Goal: Transaction & Acquisition: Purchase product/service

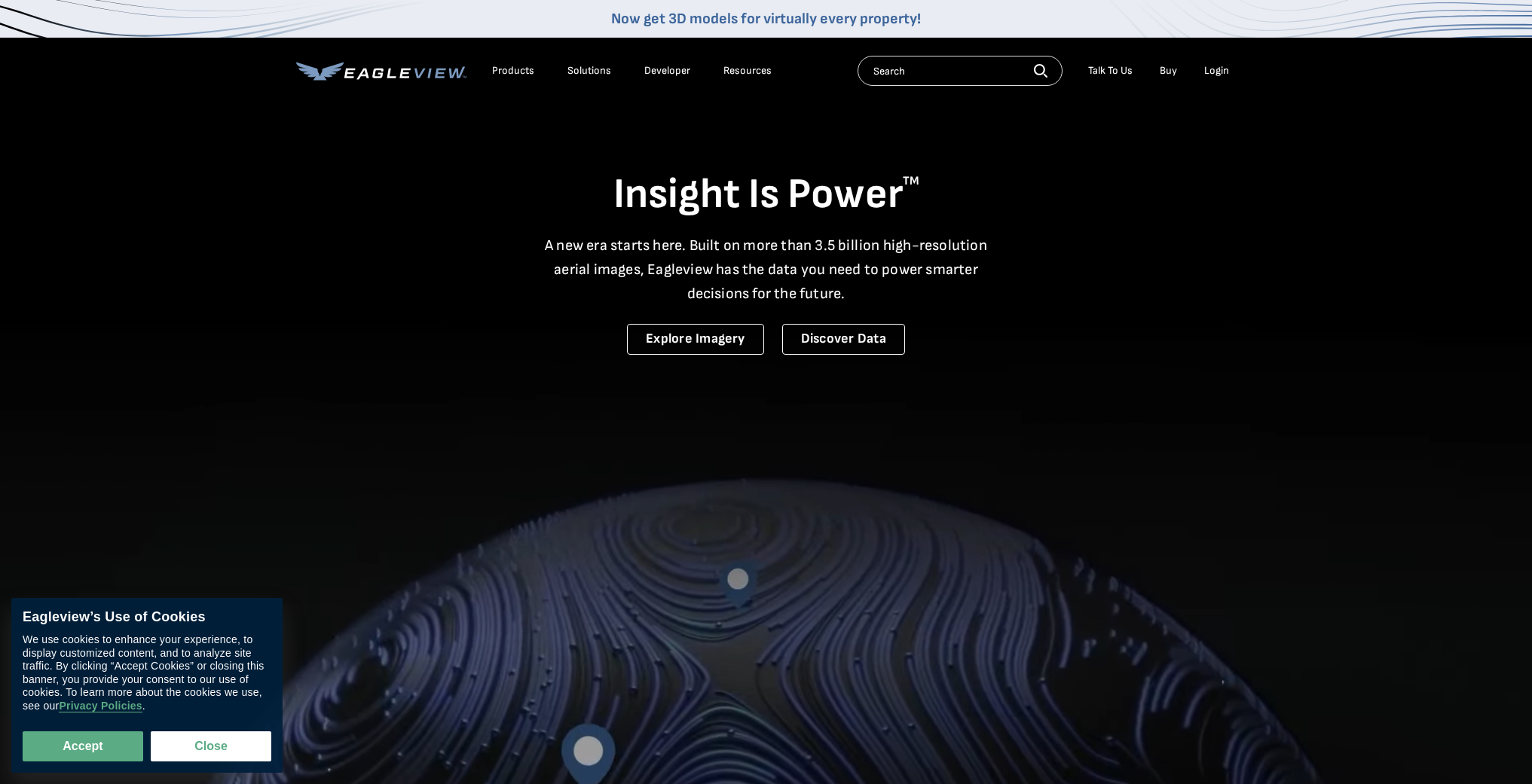
click at [1224, 73] on div "Login" at bounding box center [1216, 71] width 25 height 14
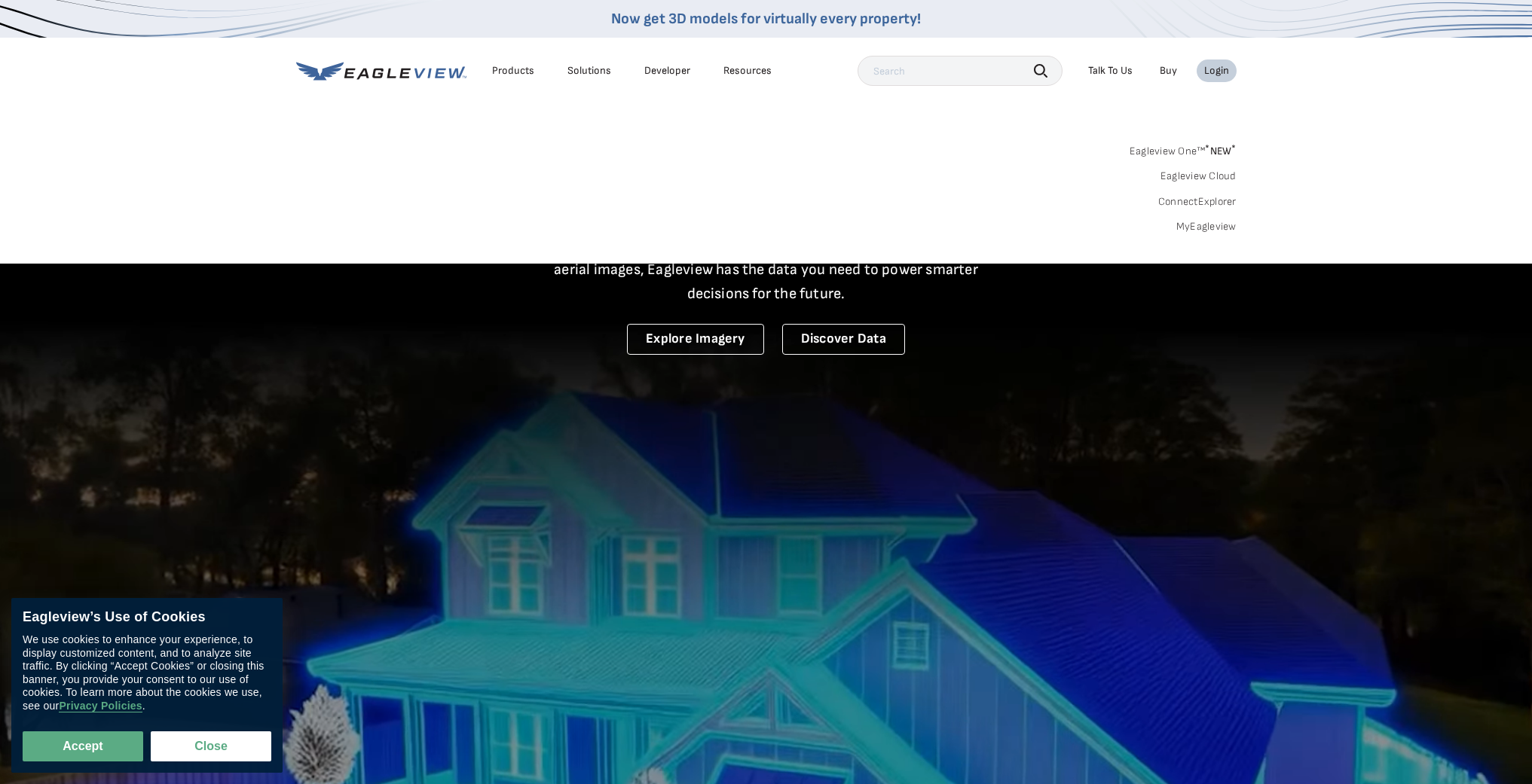
click at [1198, 225] on link "MyEagleview" at bounding box center [1206, 226] width 61 height 14
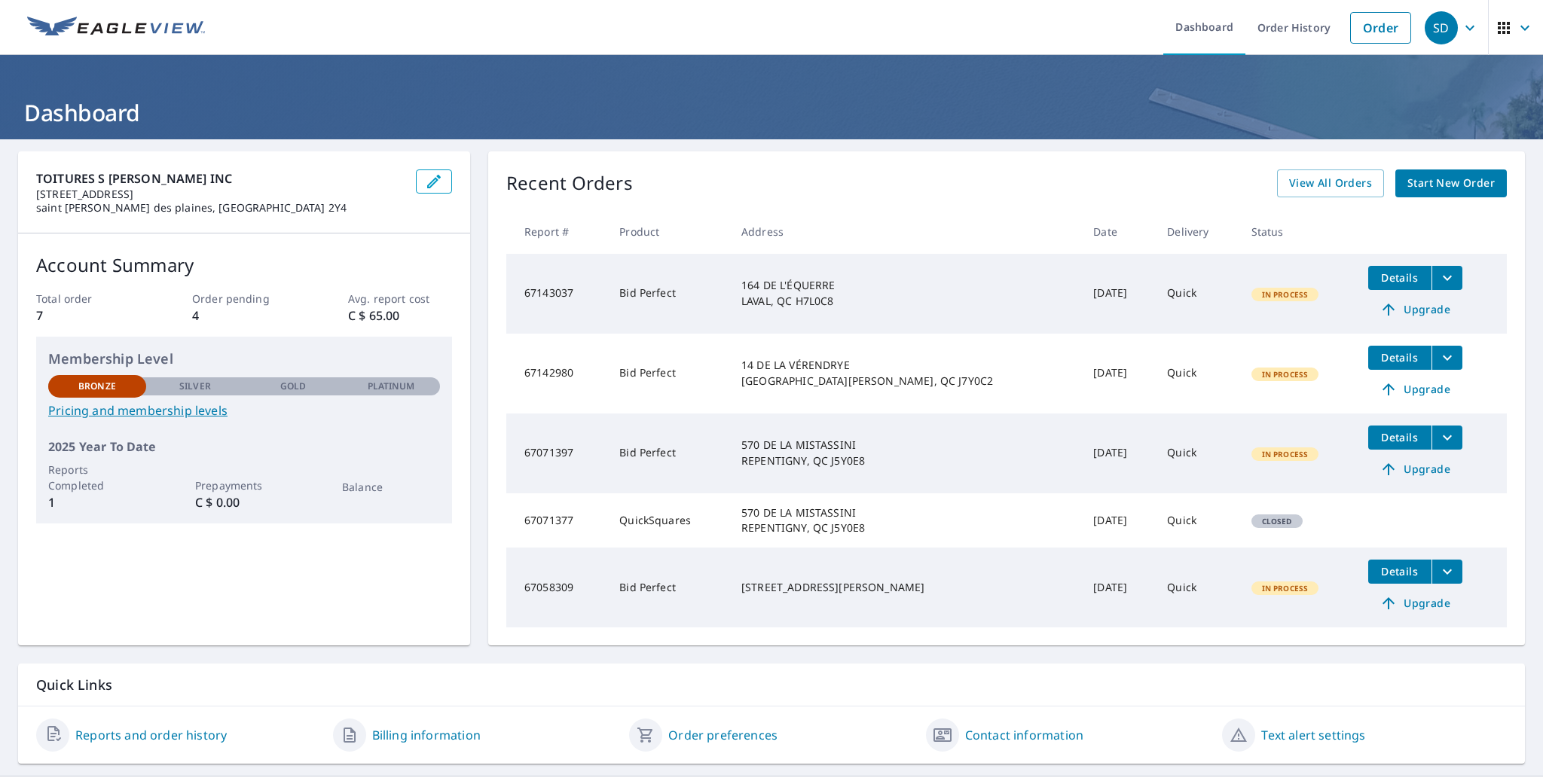
click at [1380, 357] on span "Details" at bounding box center [1400, 358] width 45 height 15
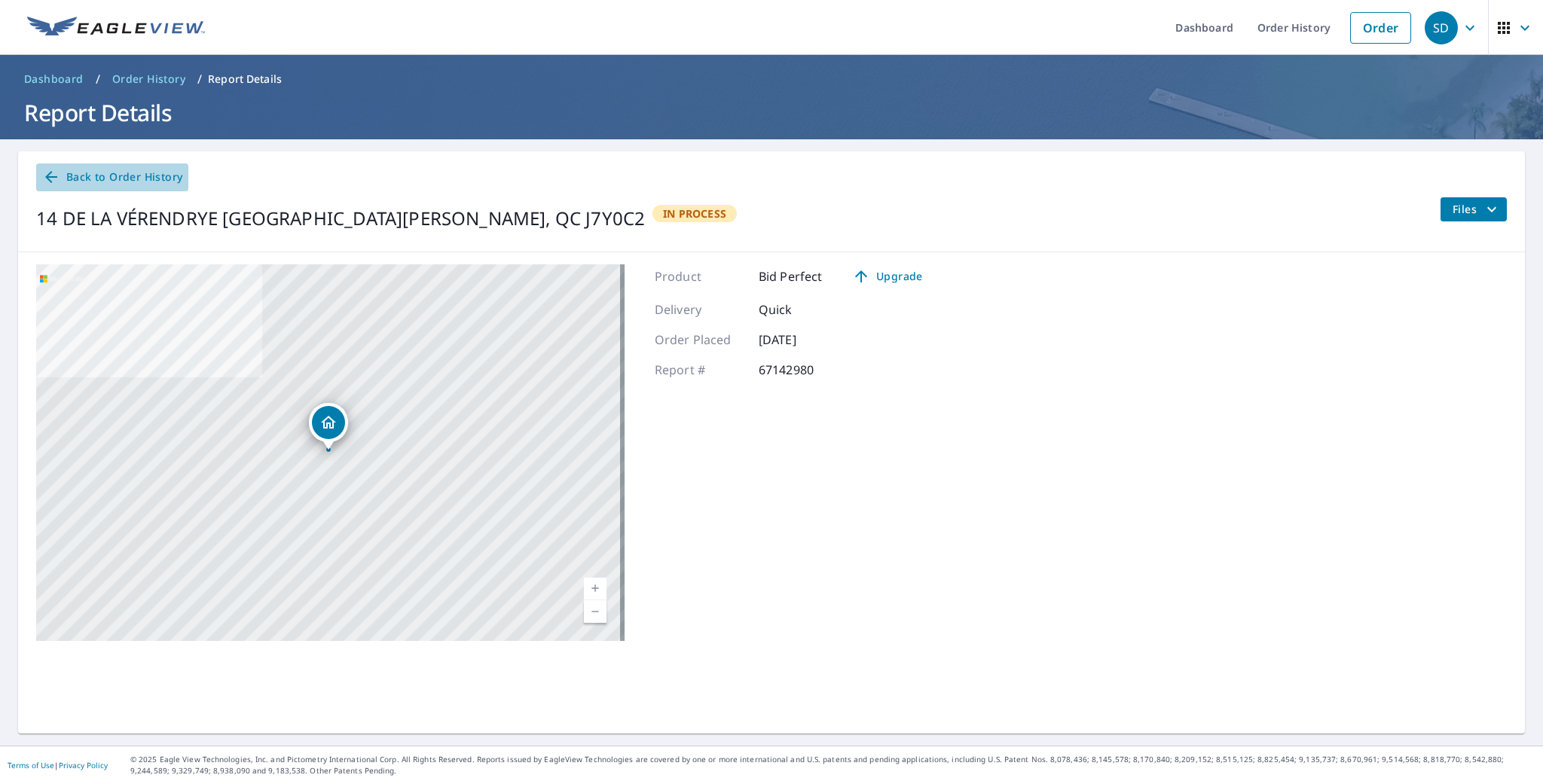
click at [77, 176] on span "Back to Order History" at bounding box center [112, 177] width 140 height 18
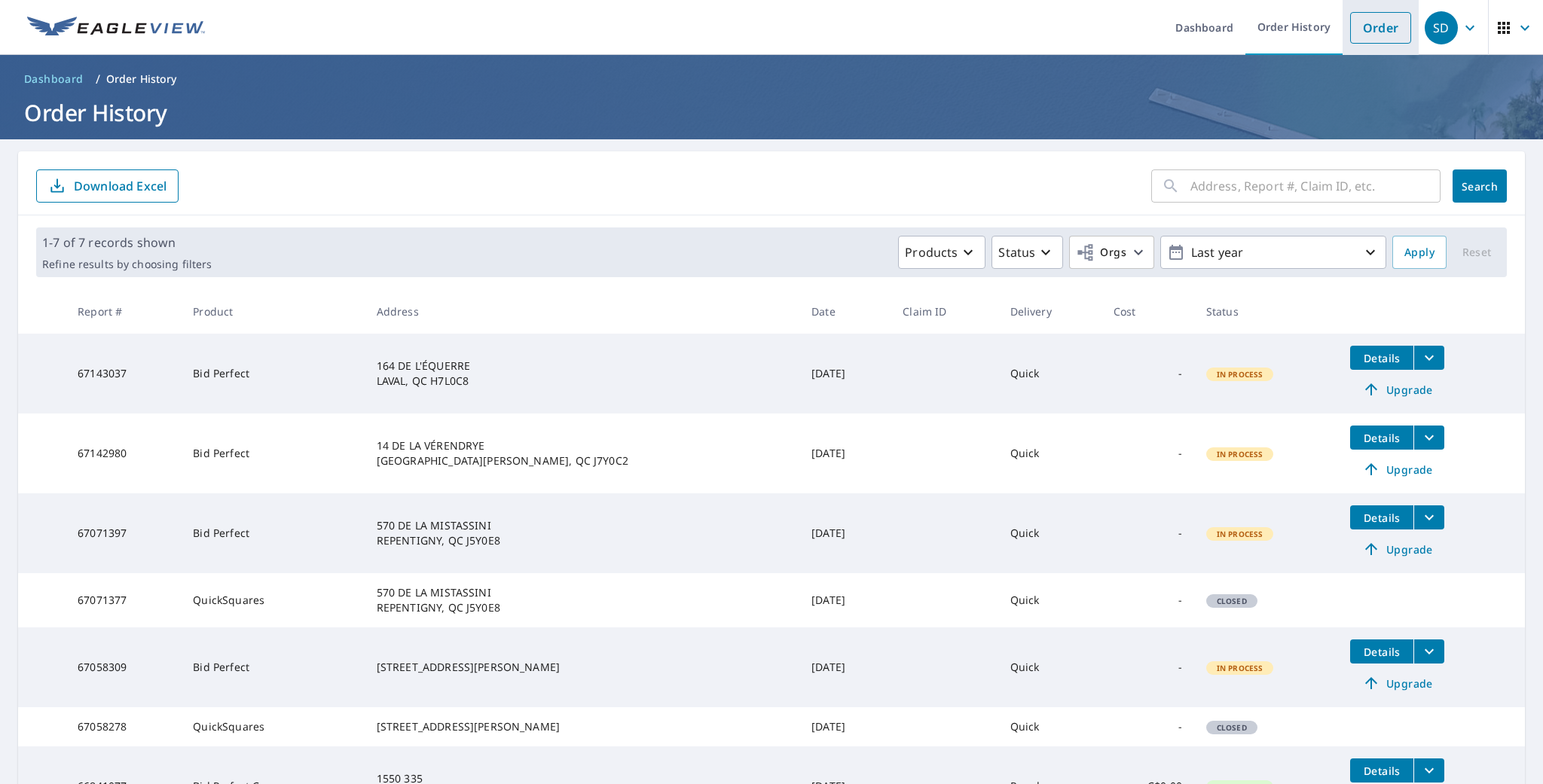
click at [1386, 28] on link "Order" at bounding box center [1380, 28] width 61 height 31
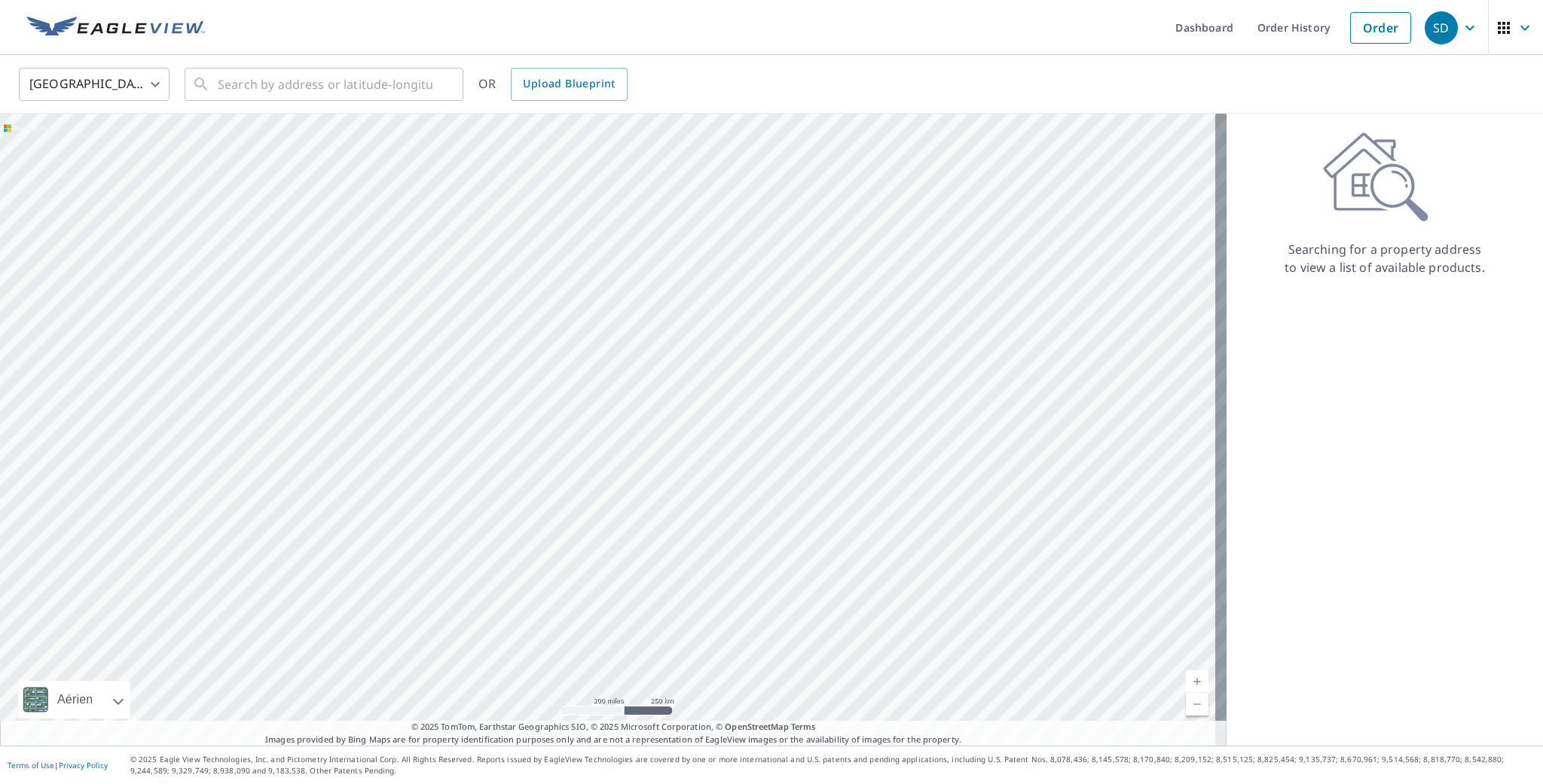
click at [159, 78] on body "SD SD Dashboard Order History Order SD [GEOGRAPHIC_DATA] [GEOGRAPHIC_DATA] ​ ​ …" at bounding box center [772, 392] width 1543 height 784
click at [89, 155] on li "[GEOGRAPHIC_DATA]" at bounding box center [94, 152] width 151 height 27
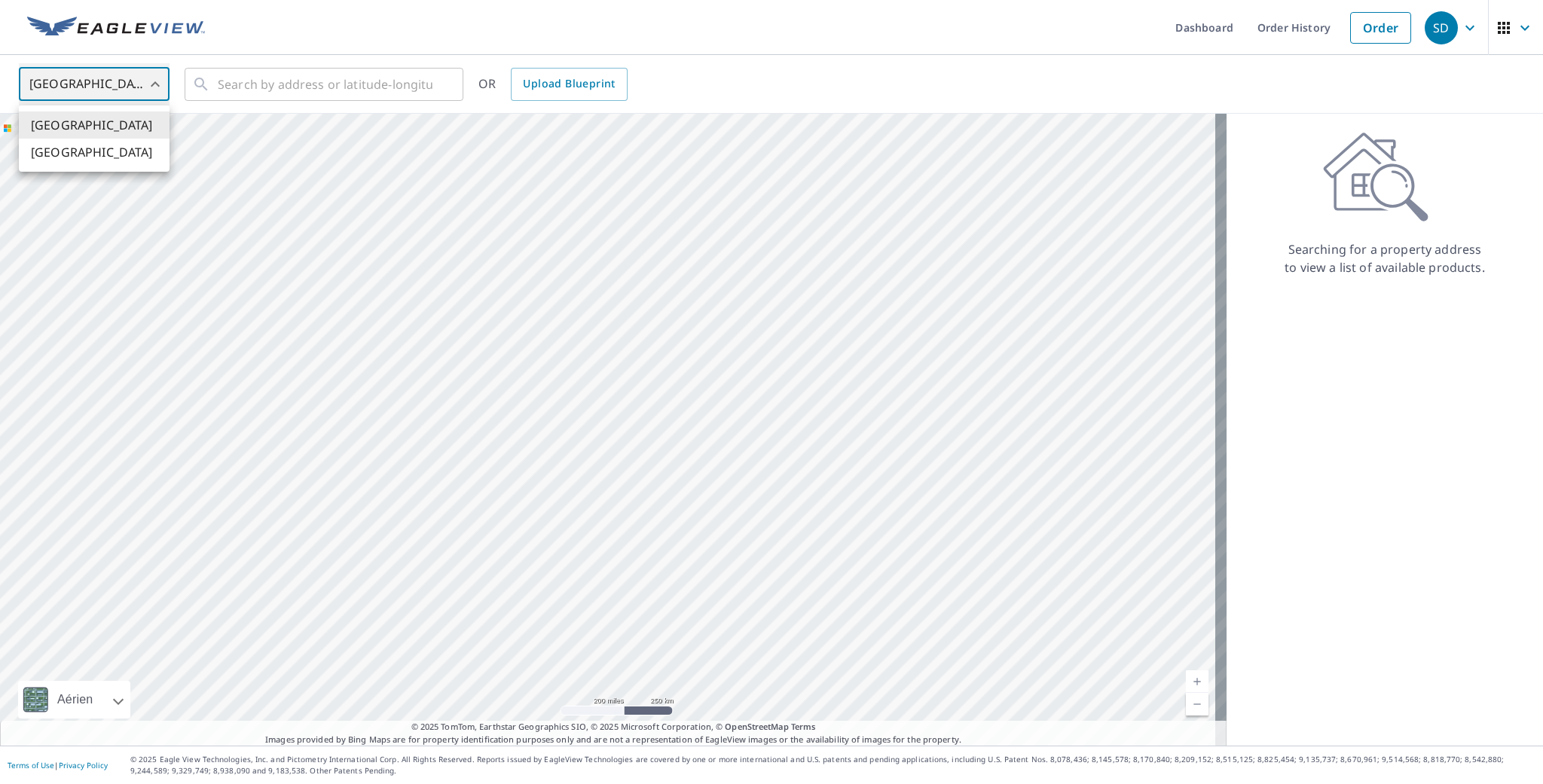
type input "CA"
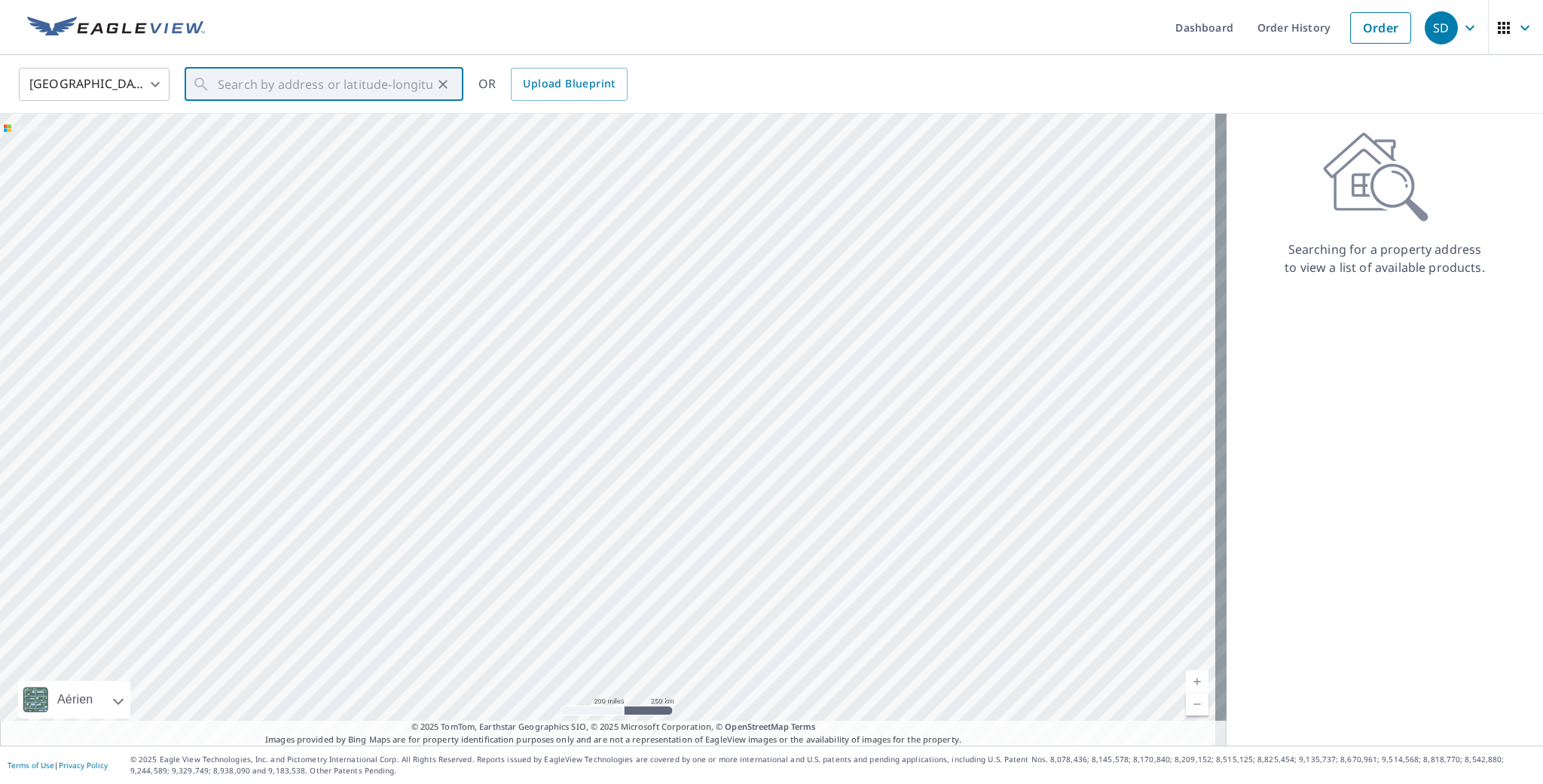
click at [291, 85] on input "text" at bounding box center [326, 85] width 215 height 42
click at [239, 134] on span "[STREET_ADDRESS][PERSON_NAME]" at bounding box center [333, 128] width 236 height 18
type input "[STREET_ADDRESS][PERSON_NAME]"
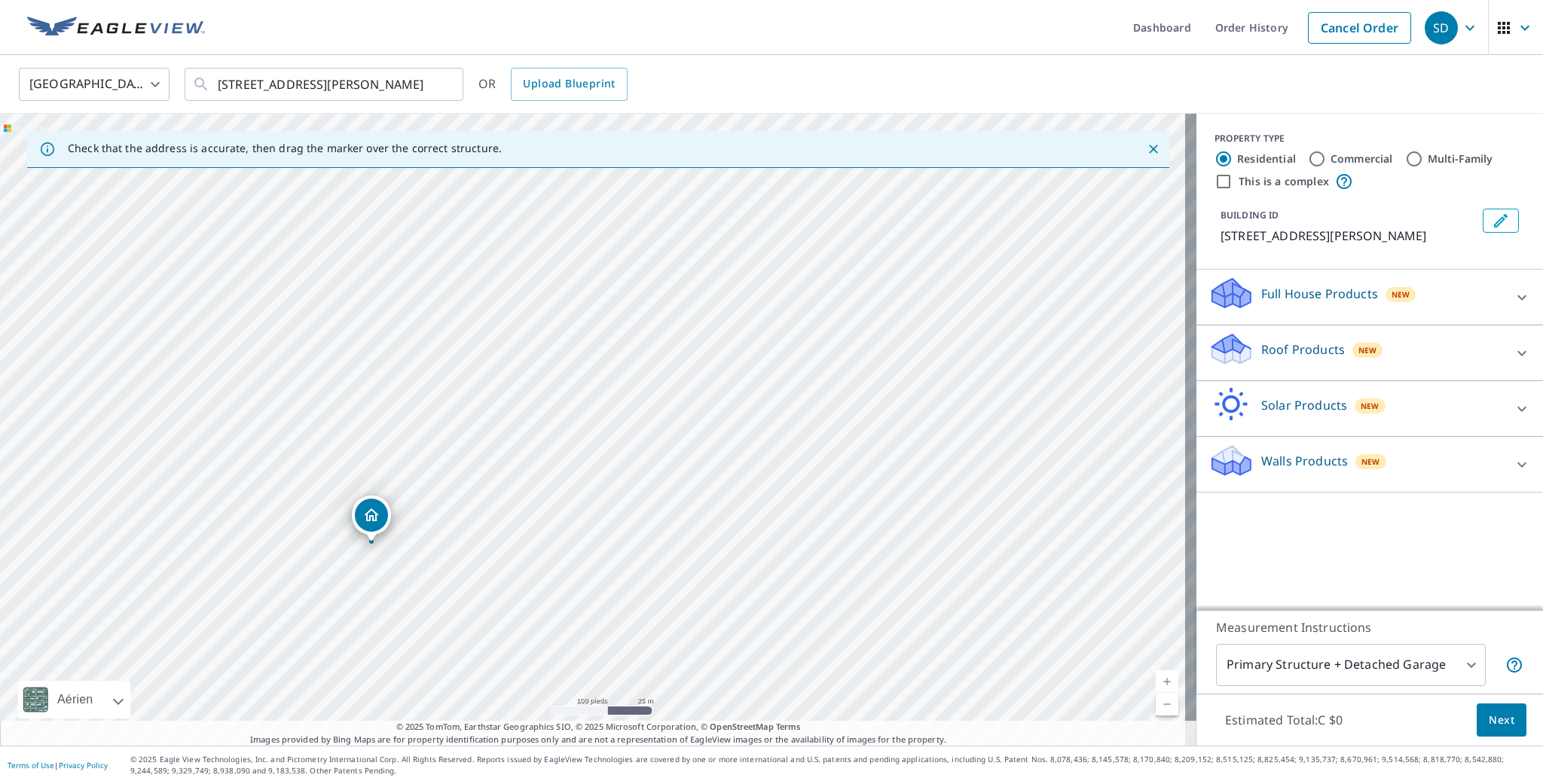
click at [1513, 351] on icon at bounding box center [1522, 353] width 18 height 18
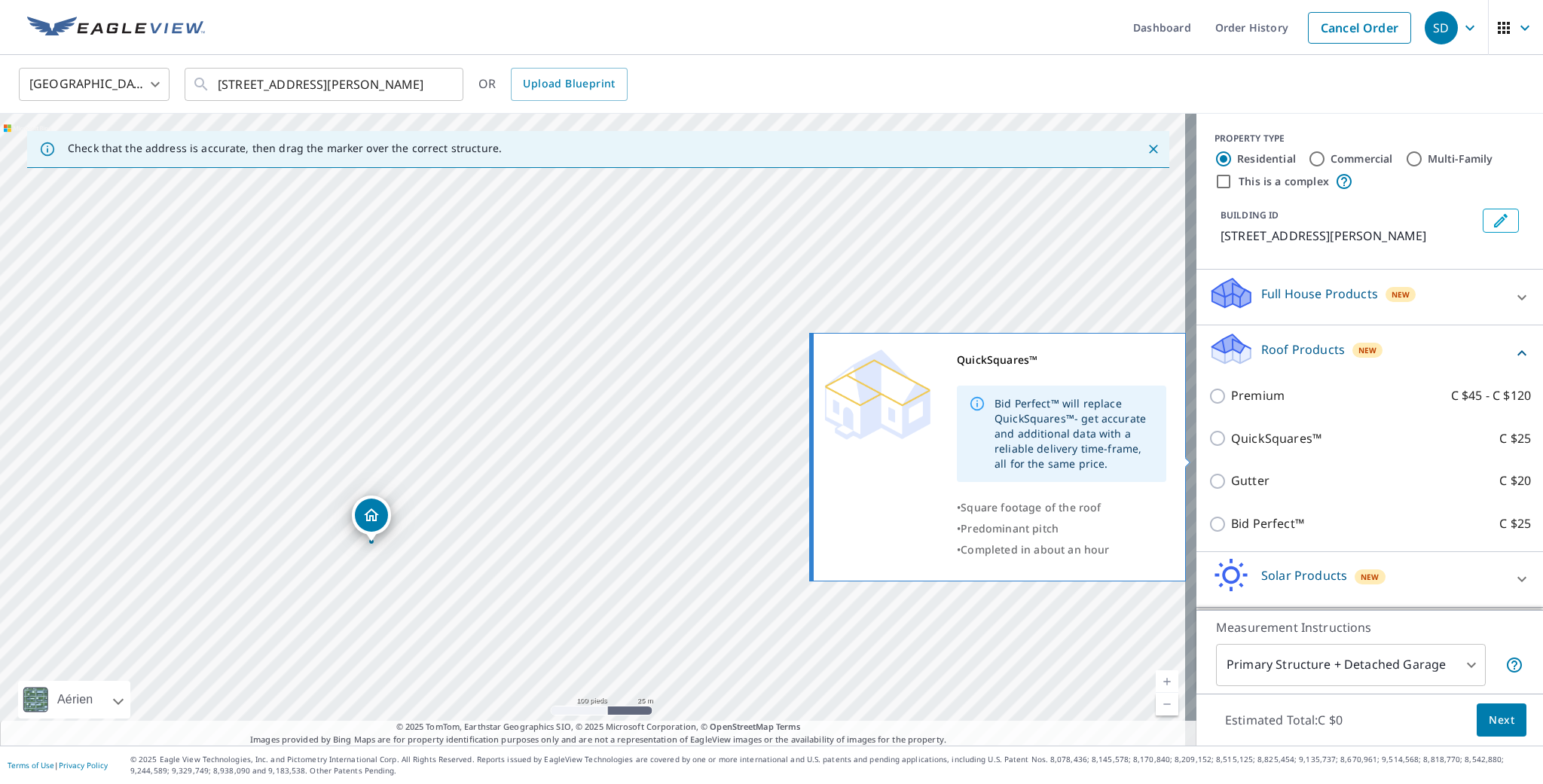
click at [1208, 448] on input "QuickSquares™ C $25" at bounding box center [1219, 438] width 23 height 18
checkbox input "true"
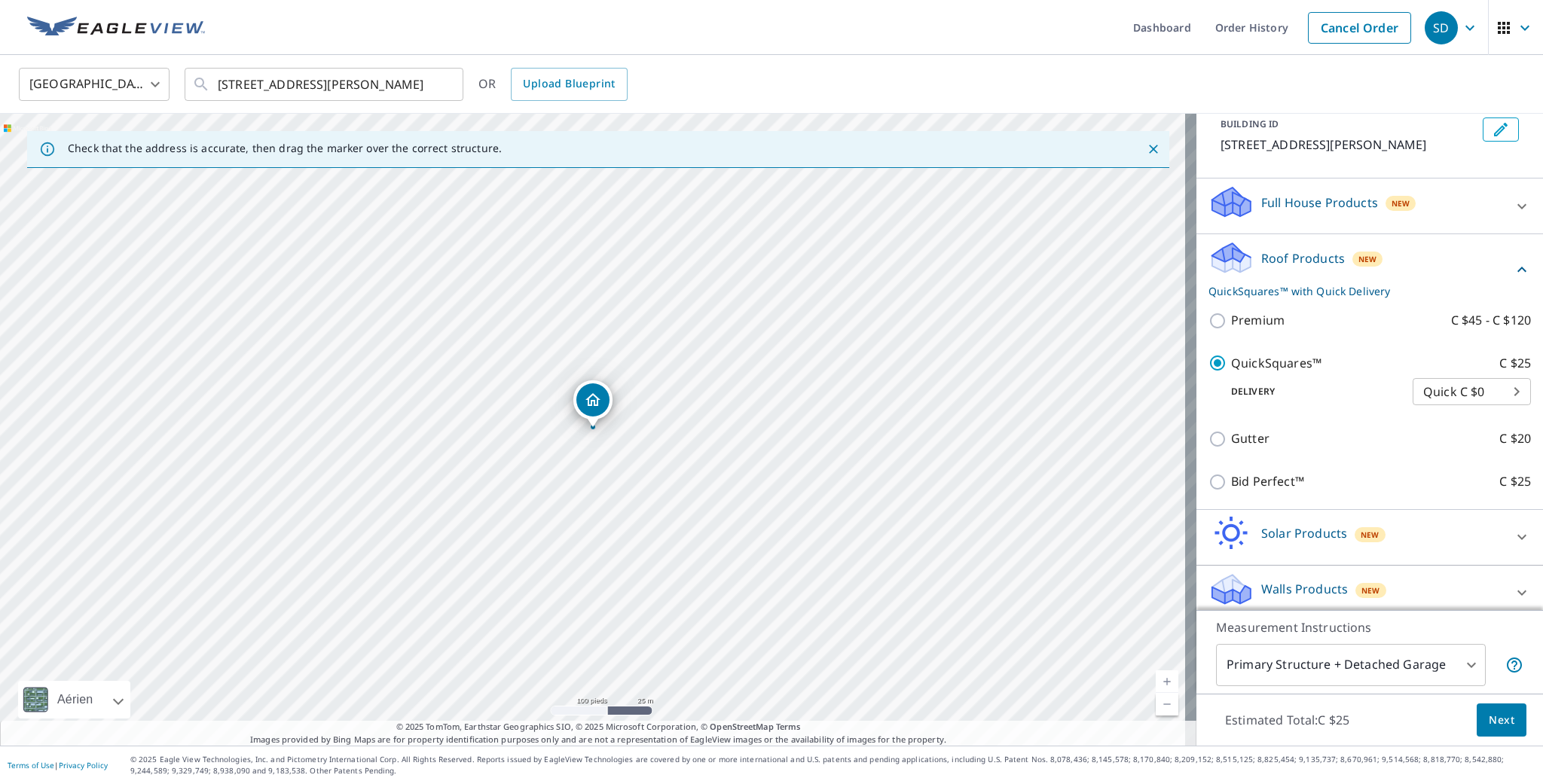
scroll to position [122, 0]
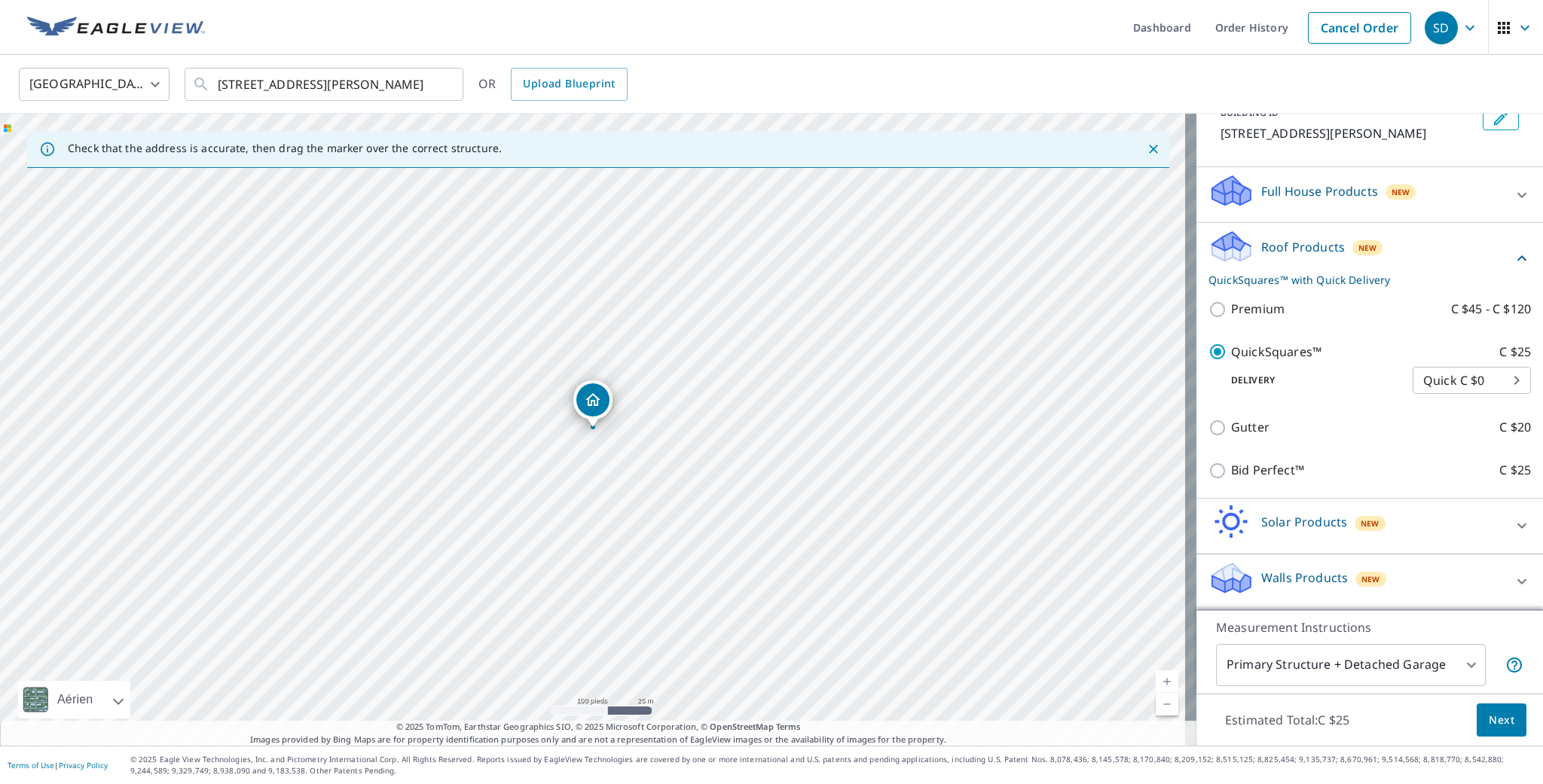
click at [1501, 715] on span "Next" at bounding box center [1502, 721] width 26 height 18
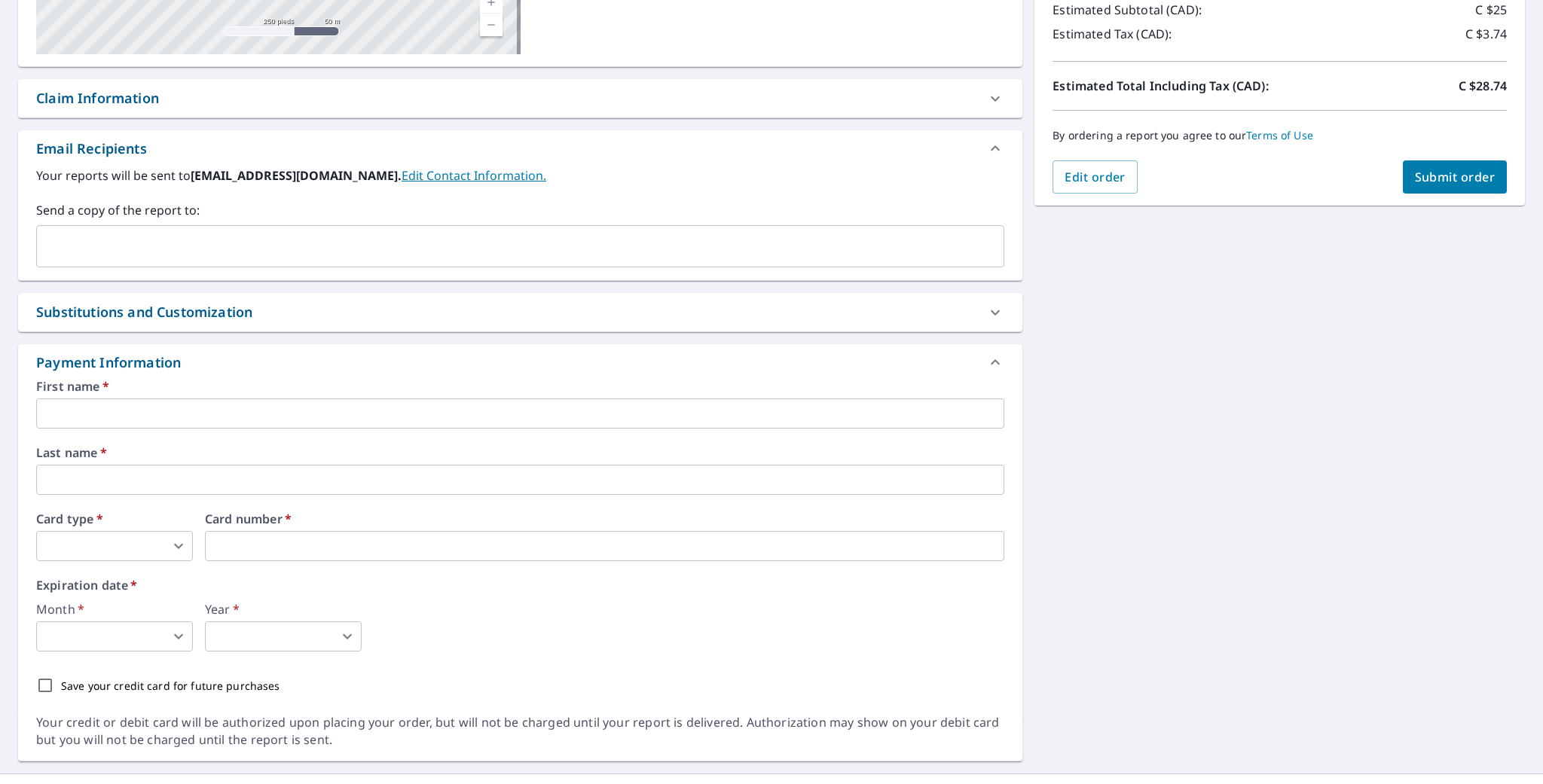
scroll to position [363, 0]
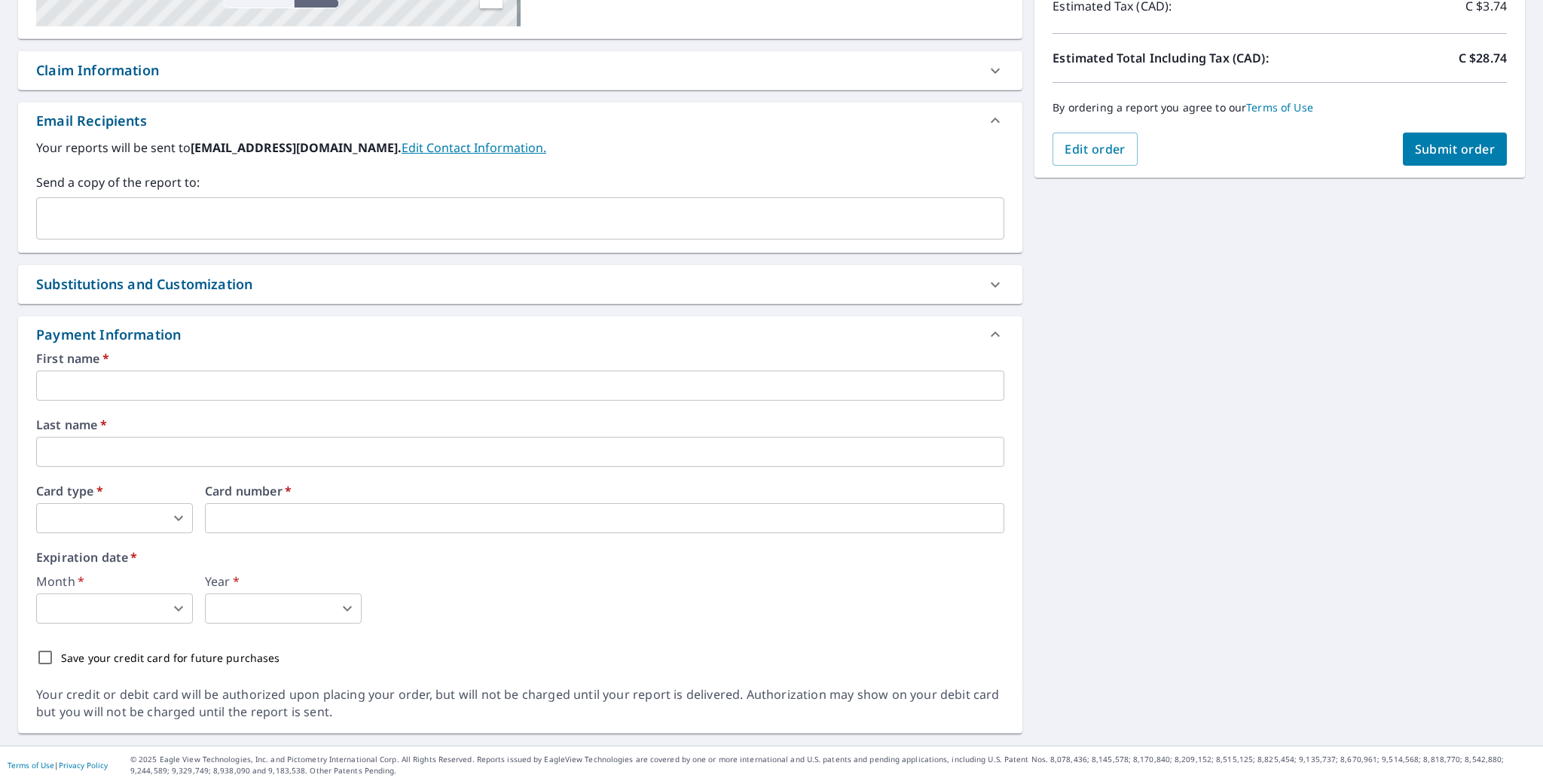
click at [151, 394] on input "text" at bounding box center [520, 385] width 968 height 30
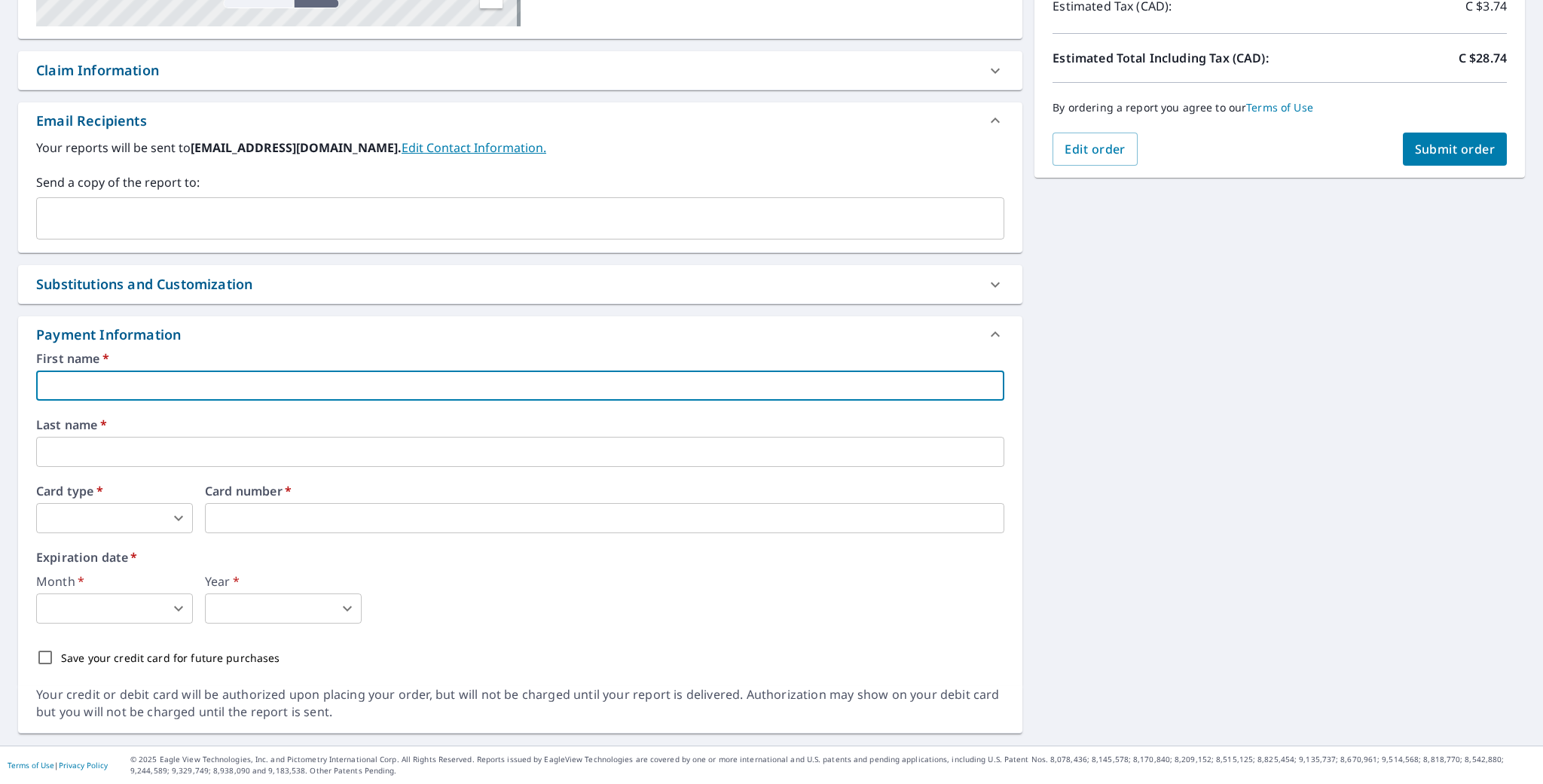
type input "[PERSON_NAME]"
type input "[EMAIL_ADDRESS][DOMAIN_NAME]"
type input "[PERSON_NAME]"
click at [116, 511] on body "SD SD Dashboard Order History Cancel Order SD Dashboard / Finalize Order Finali…" at bounding box center [772, 392] width 1543 height 784
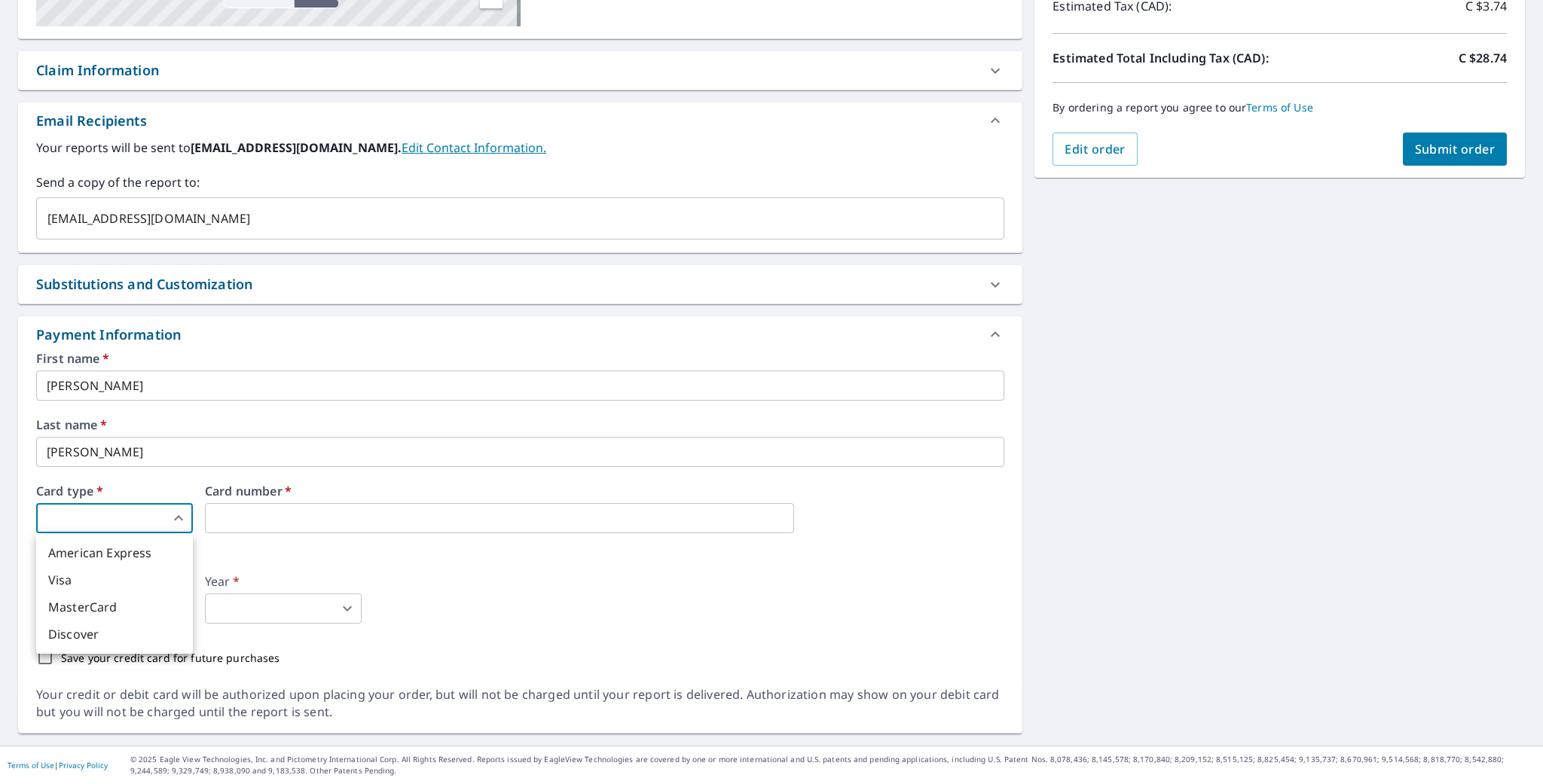
drag, startPoint x: 108, startPoint y: 580, endPoint x: 131, endPoint y: 569, distance: 25.5
click at [109, 579] on li "Visa" at bounding box center [114, 579] width 156 height 27
type input "2"
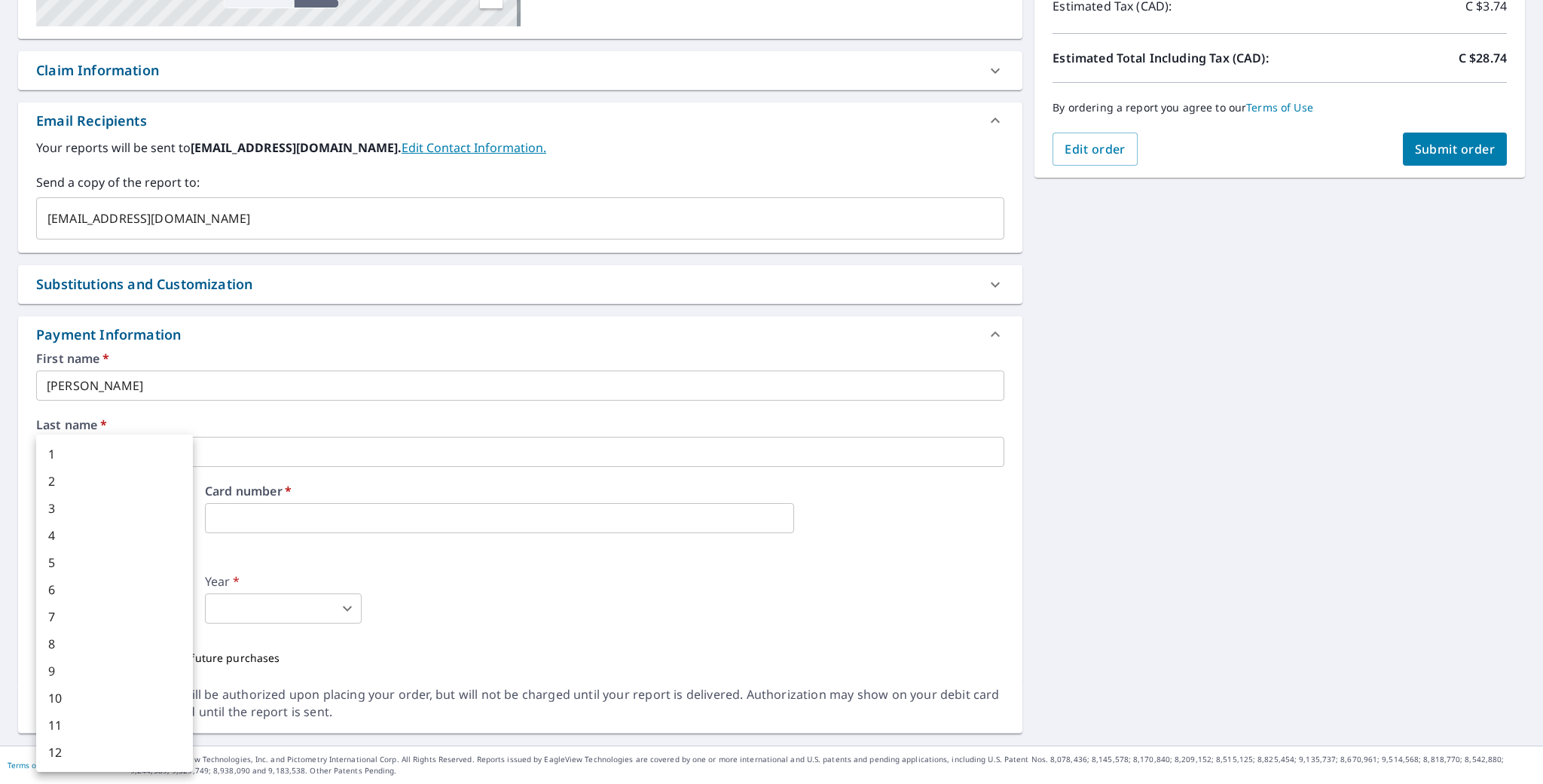
click at [179, 607] on body "SD SD Dashboard Order History Cancel Order SD Dashboard / Finalize Order Finali…" at bounding box center [772, 392] width 1543 height 784
click at [69, 537] on li "4" at bounding box center [114, 535] width 156 height 27
type input "4"
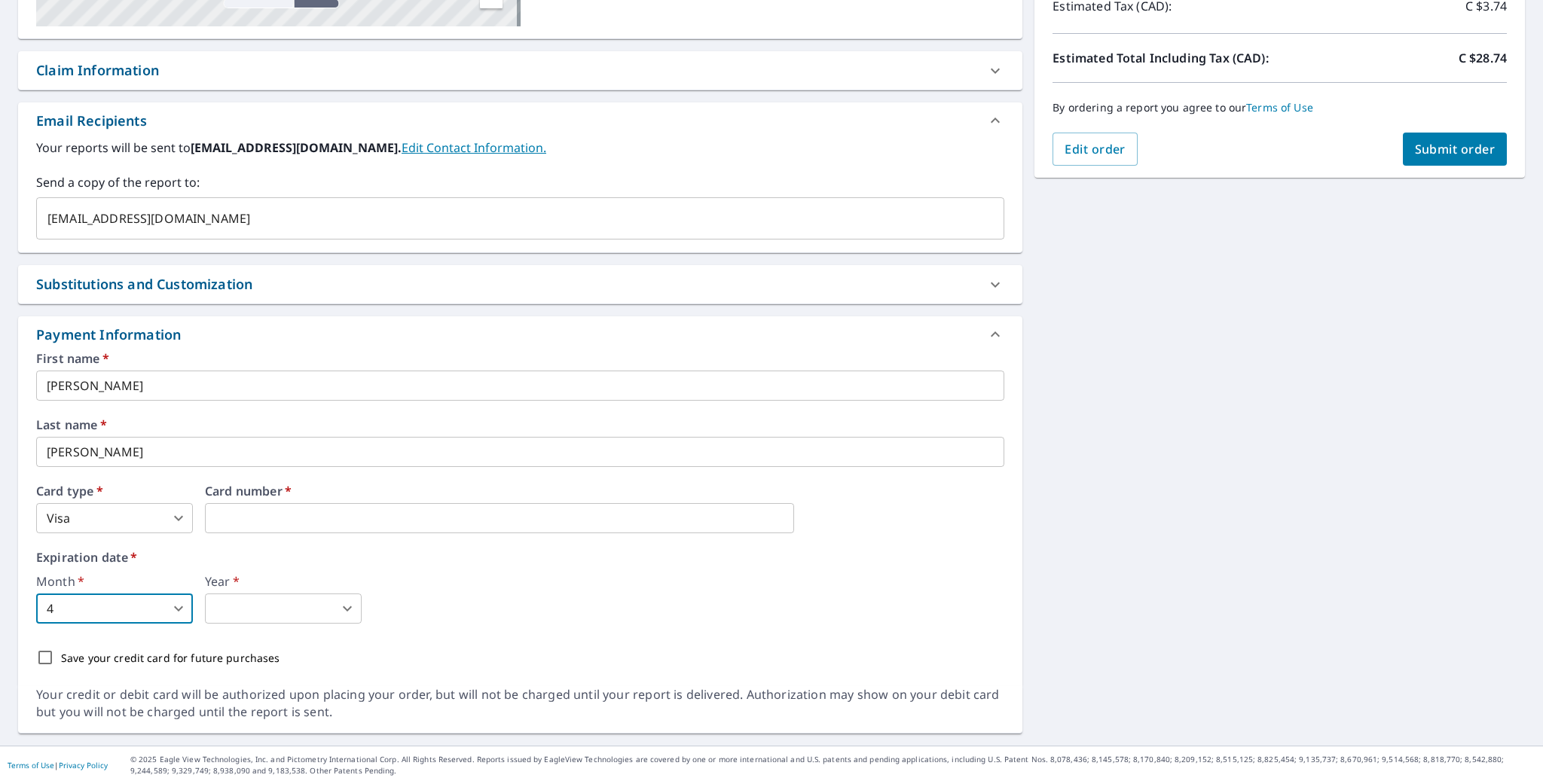
click at [311, 607] on body "SD SD Dashboard Order History Cancel Order SD Dashboard / Finalize Order Finali…" at bounding box center [772, 392] width 1543 height 784
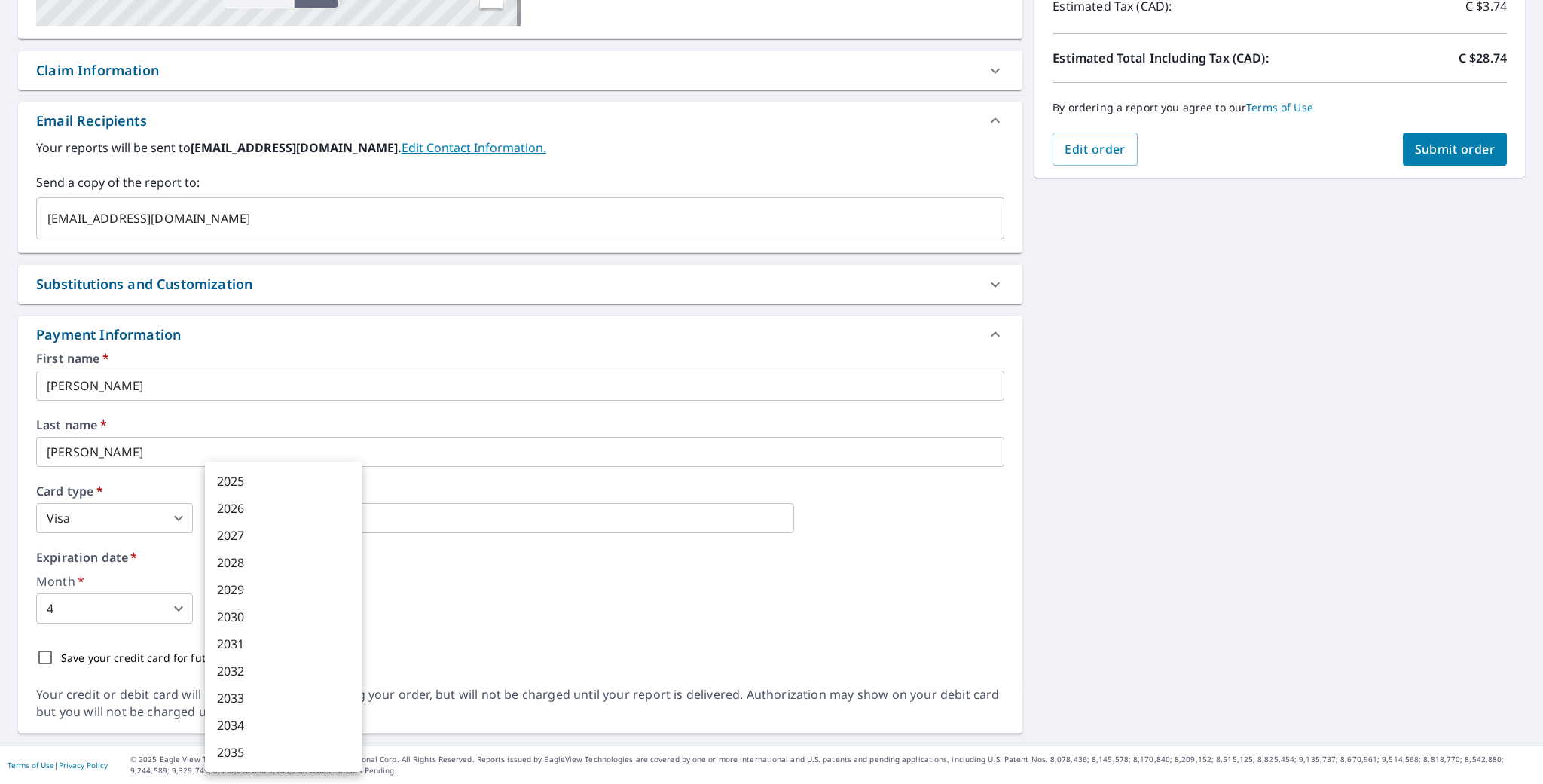
click at [256, 507] on li "2026" at bounding box center [283, 507] width 156 height 27
type input "2026"
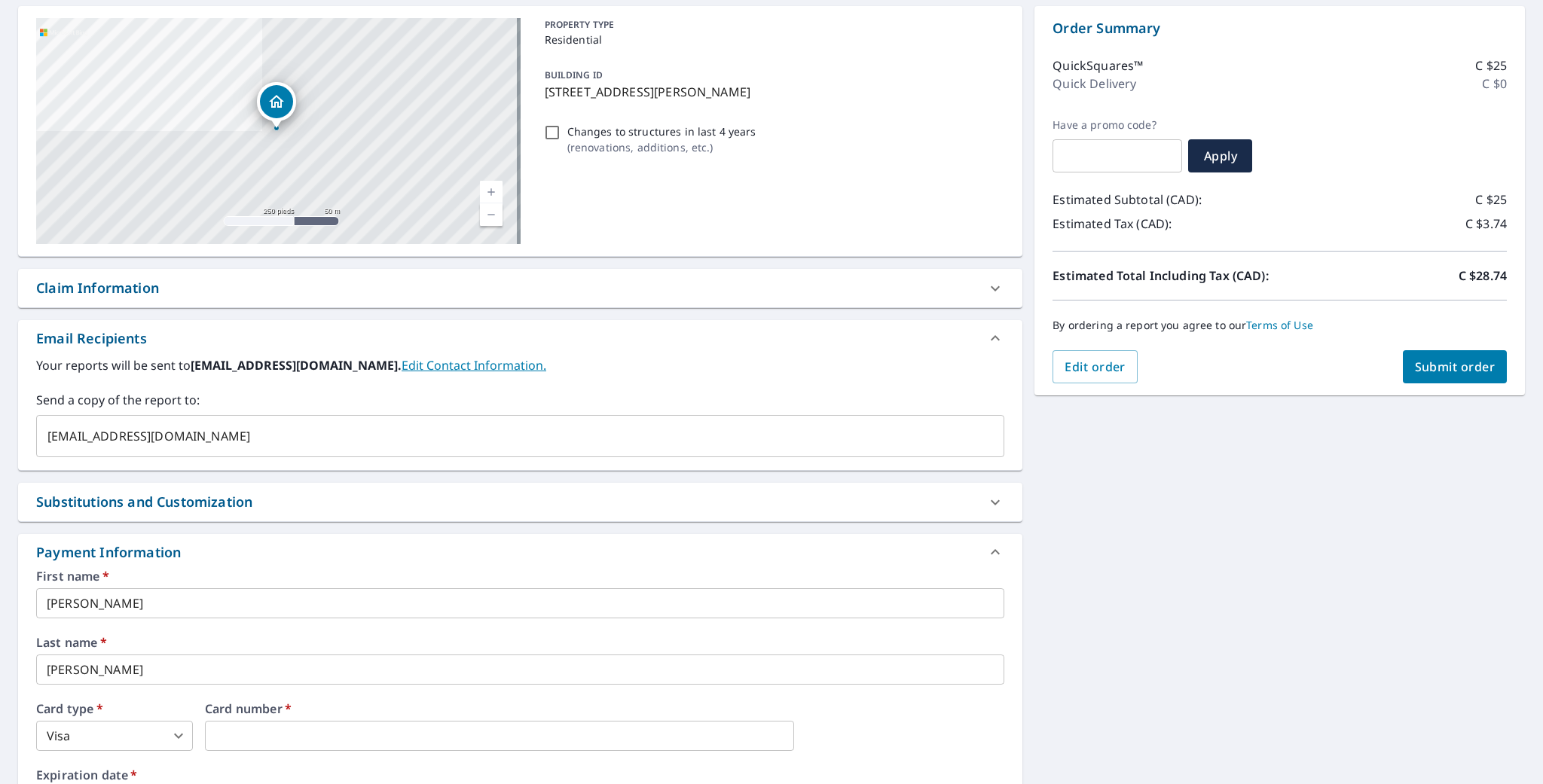
scroll to position [144, 0]
click at [1450, 367] on span "Submit order" at bounding box center [1456, 369] width 81 height 17
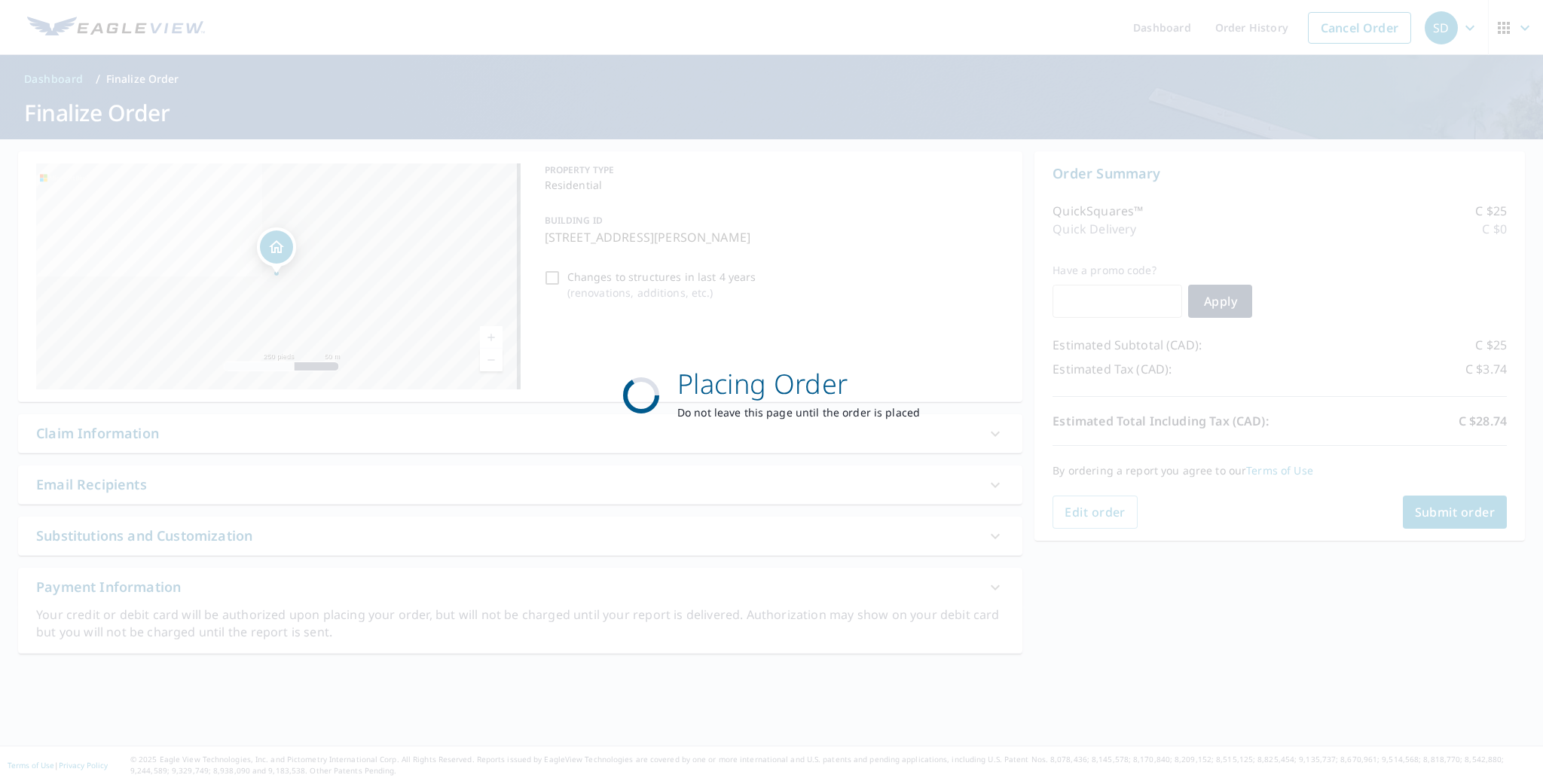
scroll to position [0, 0]
